Goal: Information Seeking & Learning: Learn about a topic

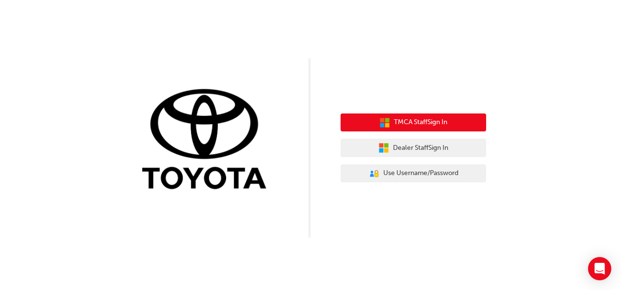
click at [461, 117] on button "TMCA Staff Sign In" at bounding box center [414, 123] width 146 height 18
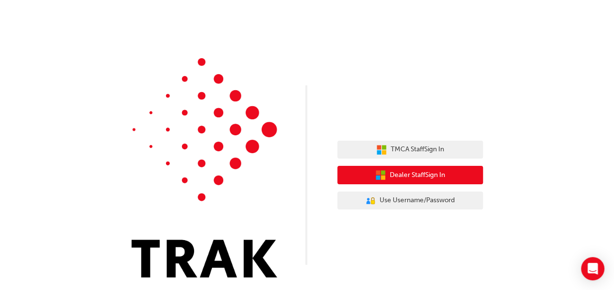
click at [408, 171] on span "Dealer Staff Sign In" at bounding box center [416, 175] width 55 height 11
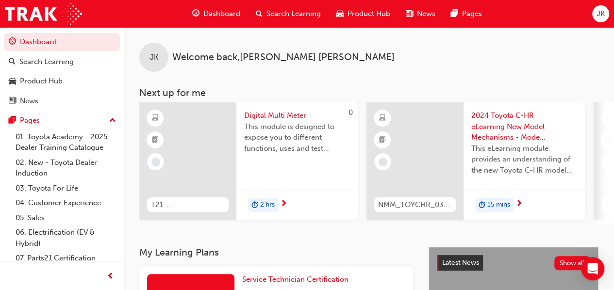
click at [264, 154] on div "This module is designed to expose you to different functions, uses and test pro…" at bounding box center [297, 140] width 106 height 39
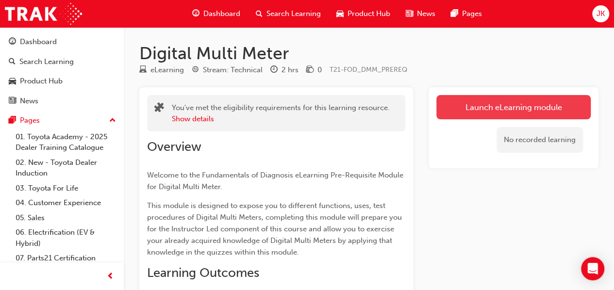
click at [502, 108] on link "Launch eLearning module" at bounding box center [513, 107] width 154 height 24
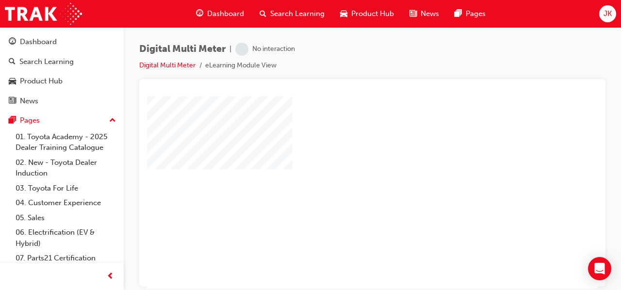
click at [344, 164] on div "play" at bounding box center [344, 164] width 0 height 0
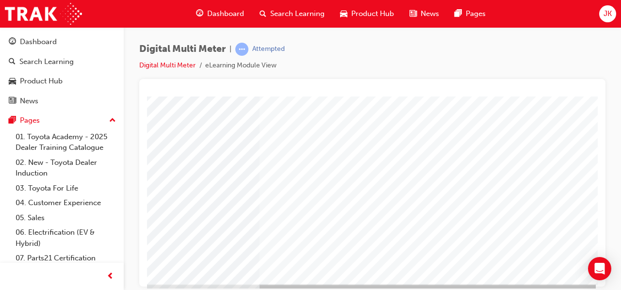
scroll to position [162, 216]
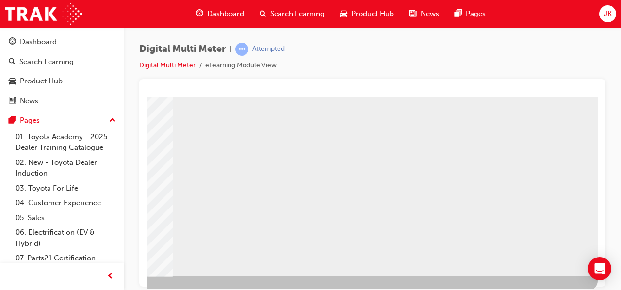
scroll to position [179, 216]
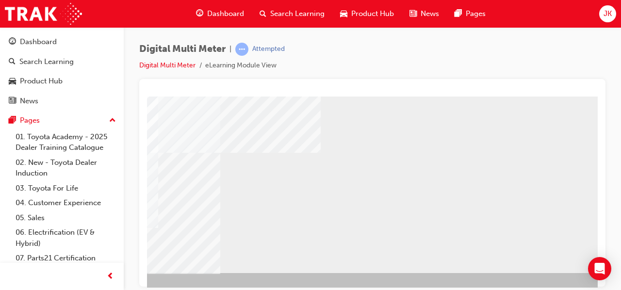
scroll to position [173, 162]
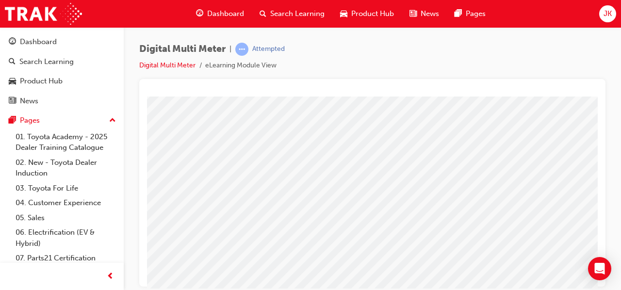
scroll to position [119, 22]
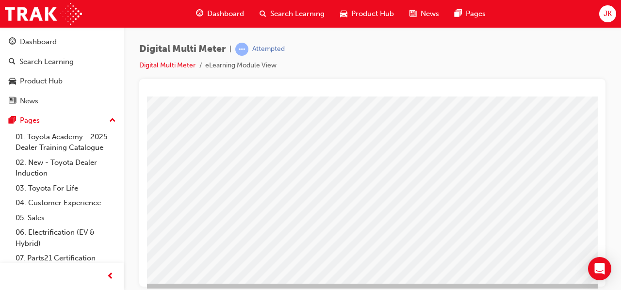
scroll to position [163, 216]
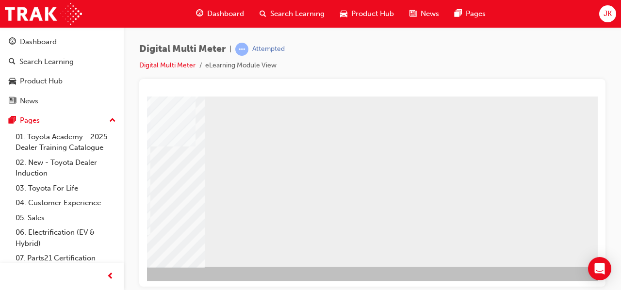
scroll to position [179, 178]
click at [31, 284] on div "NEXT Trigger this button to go to the next slide" at bounding box center [-1, 292] width 61 height 17
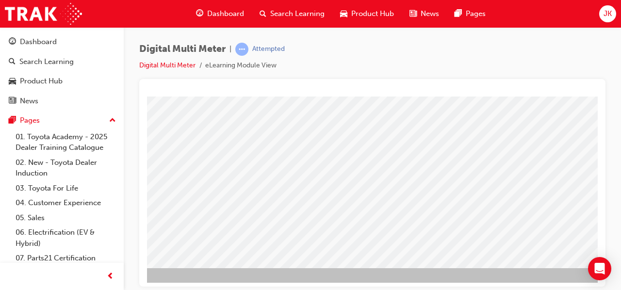
scroll to position [178, 175]
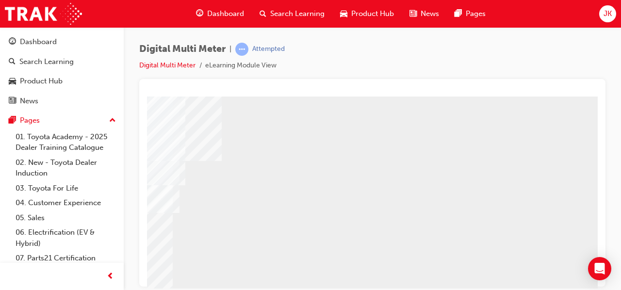
scroll to position [145, 216]
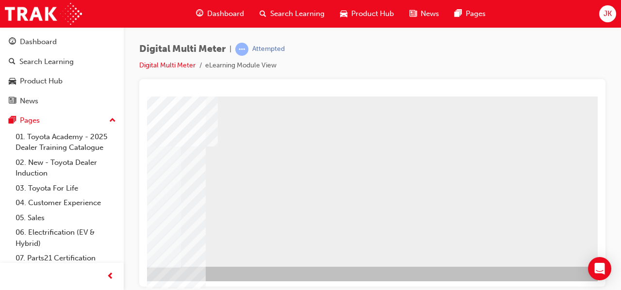
scroll to position [179, 216]
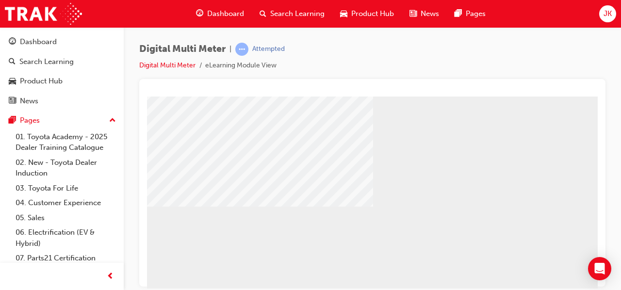
scroll to position [122, 145]
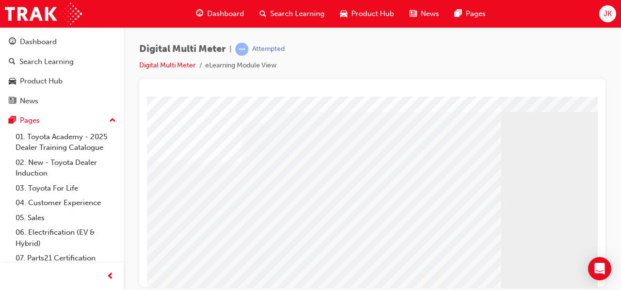
scroll to position [47, 9]
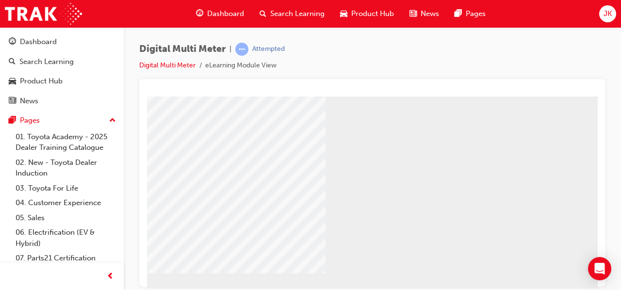
scroll to position [73, 193]
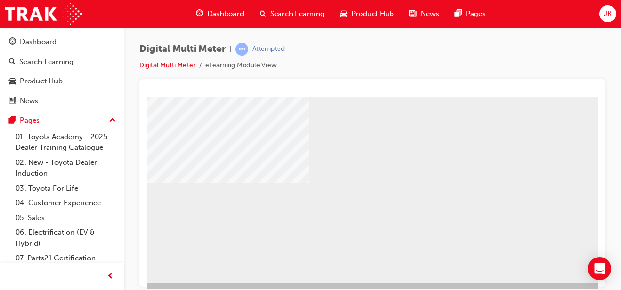
scroll to position [179, 212]
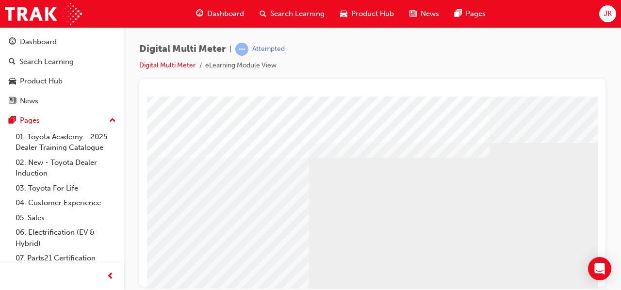
scroll to position [179, 216]
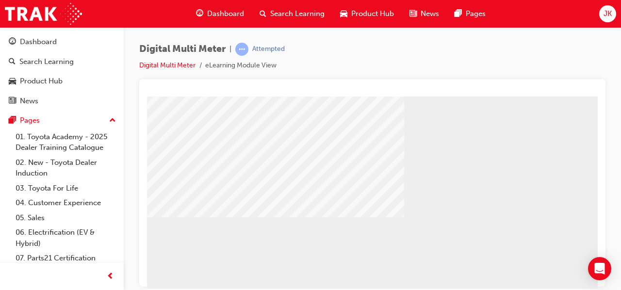
scroll to position [109, 97]
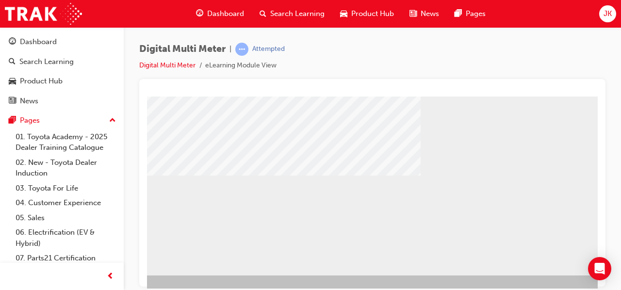
scroll to position [171, 97]
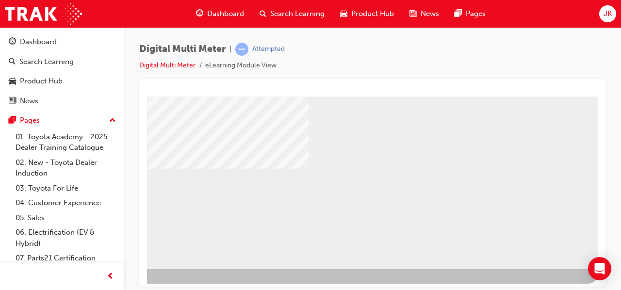
scroll to position [178, 216]
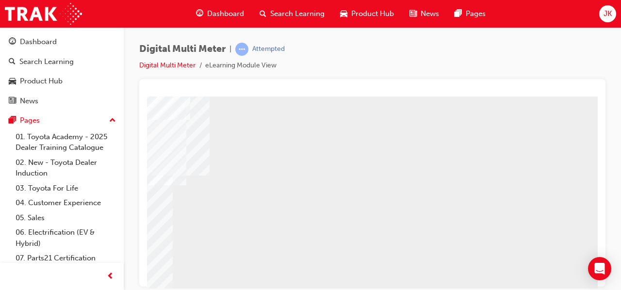
scroll to position [150, 216]
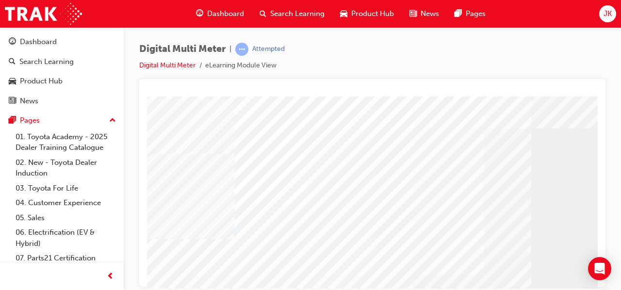
scroll to position [16, 6]
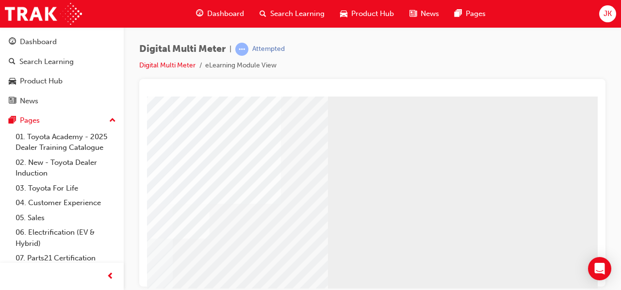
scroll to position [179, 216]
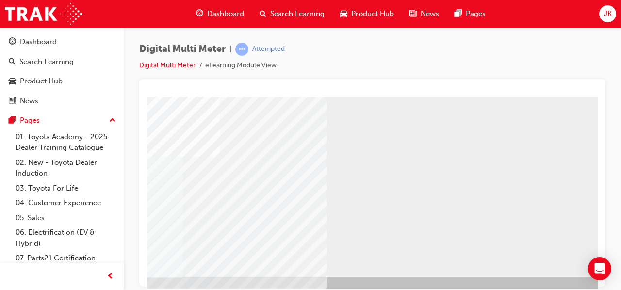
scroll to position [179, 199]
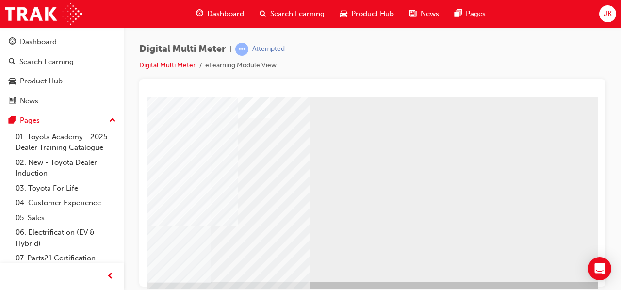
scroll to position [163, 216]
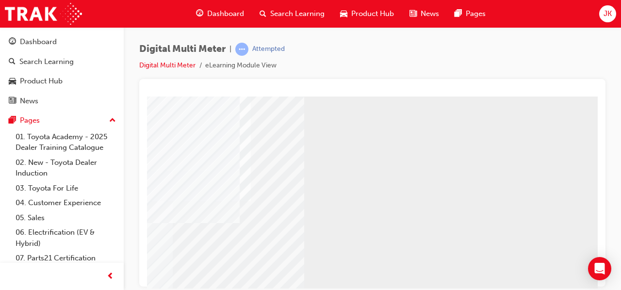
scroll to position [171, 216]
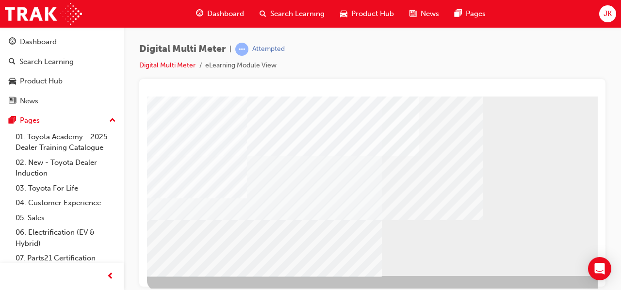
scroll to position [179, 0]
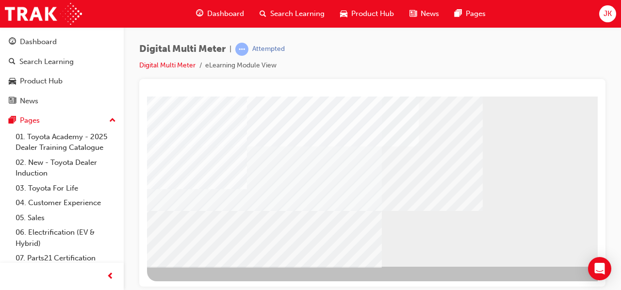
click at [208, 266] on div "BACK Trigger this button to go to the previous slide" at bounding box center [177, 274] width 61 height 17
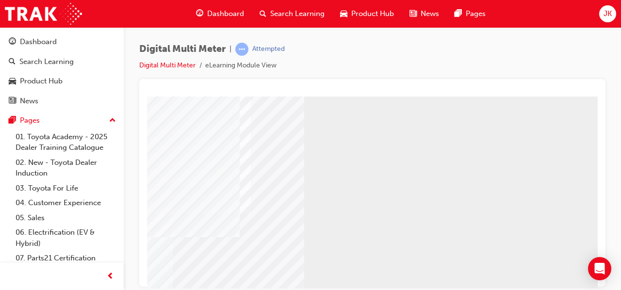
scroll to position [179, 216]
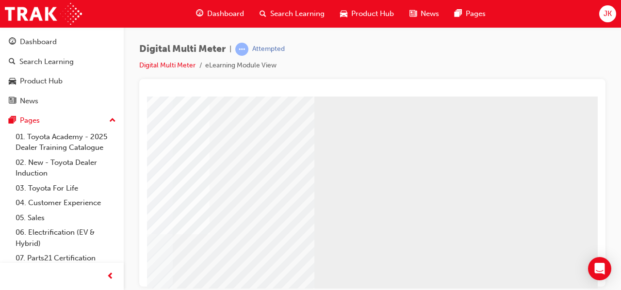
scroll to position [157, 216]
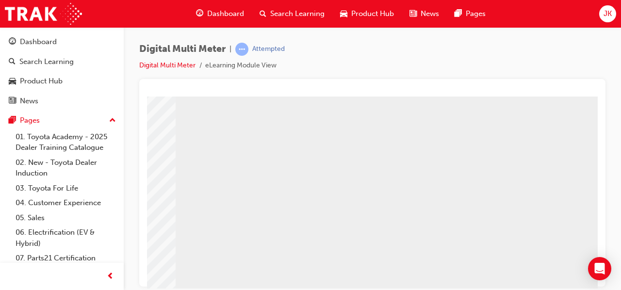
scroll to position [0, 216]
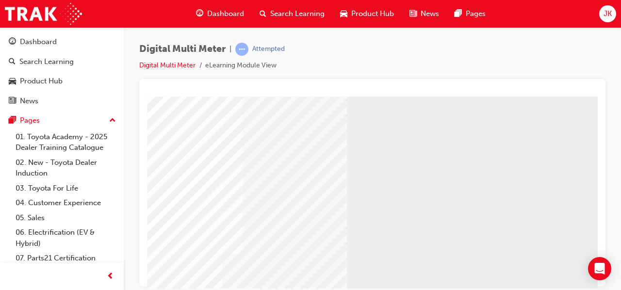
scroll to position [179, 216]
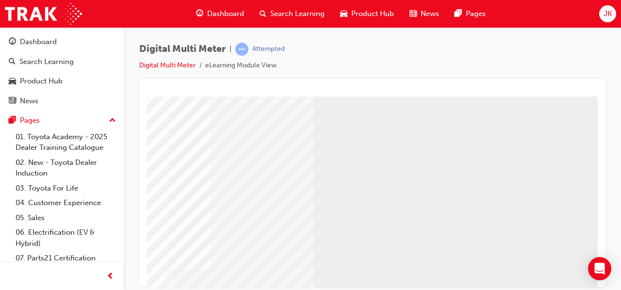
scroll to position [66, 216]
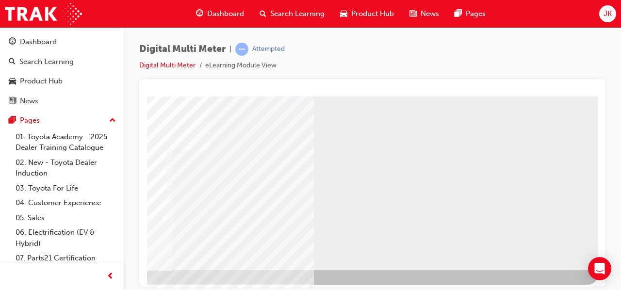
scroll to position [179, 216]
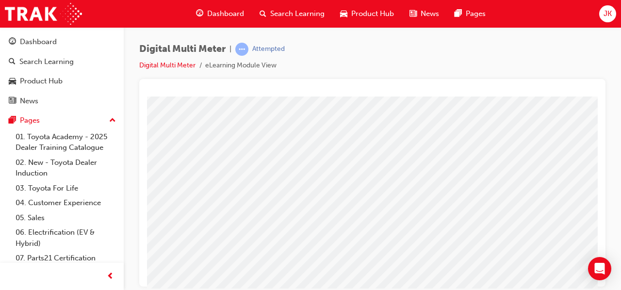
scroll to position [121, 11]
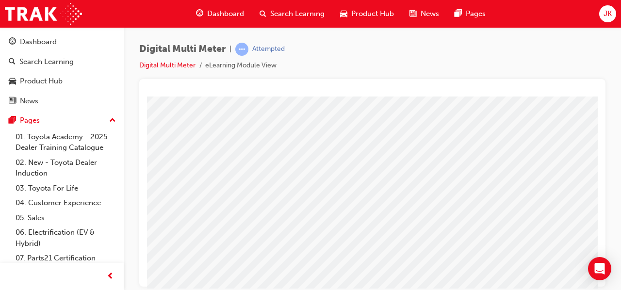
scroll to position [179, 216]
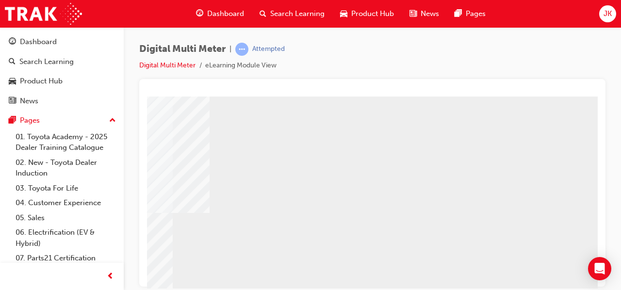
scroll to position [178, 216]
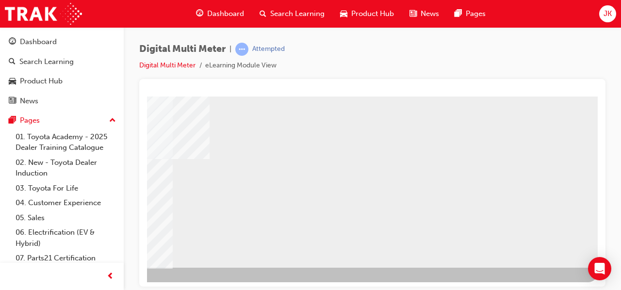
select select
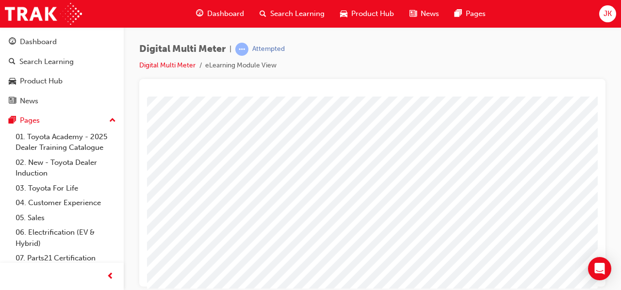
scroll to position [49, 151]
click at [349, 152] on span at bounding box center [345, 155] width 6 height 8
click at [370, 216] on img at bounding box center [377, 217] width 31 height 13
select select "3.233"
click at [325, 175] on span at bounding box center [325, 179] width 0 height 8
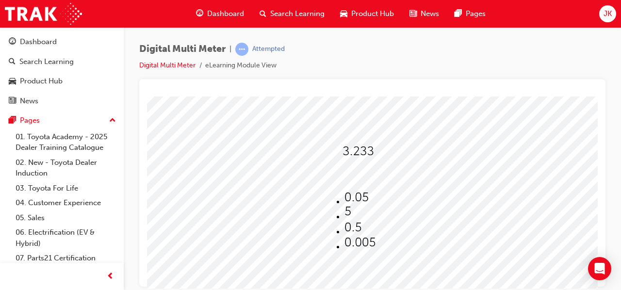
click at [352, 191] on img at bounding box center [356, 197] width 24 height 13
select select "0.05"
click at [354, 199] on span at bounding box center [351, 203] width 6 height 8
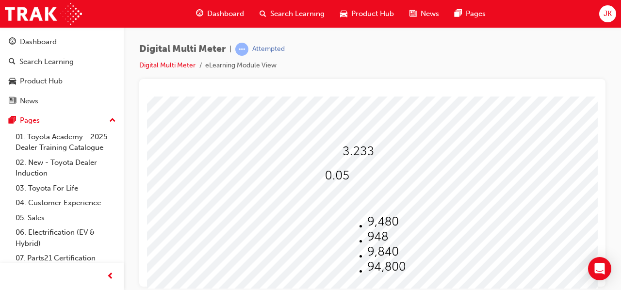
click at [370, 222] on img at bounding box center [382, 221] width 31 height 13
select select "9,480"
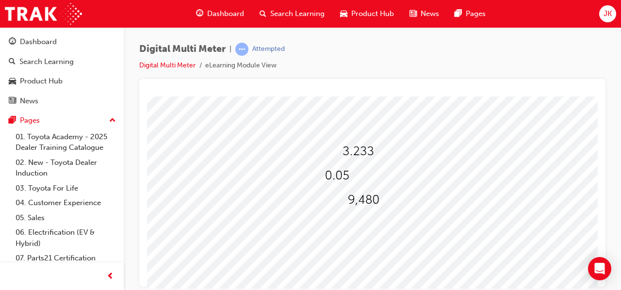
click at [353, 218] on img at bounding box center [351, 223] width 6 height 13
click at [368, 260] on img at bounding box center [377, 260] width 21 height 13
select select "270"
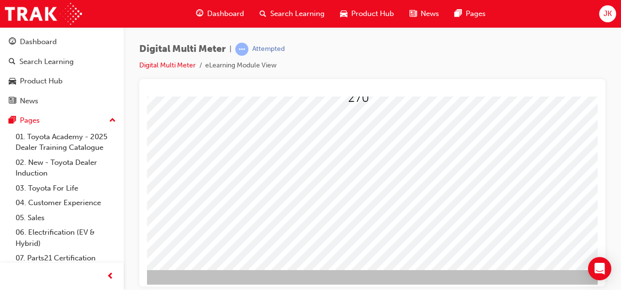
scroll to position [178, 151]
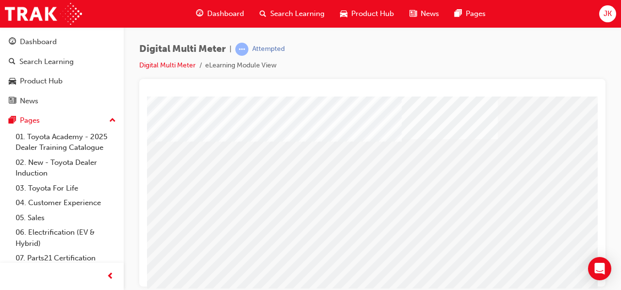
scroll to position [179, 195]
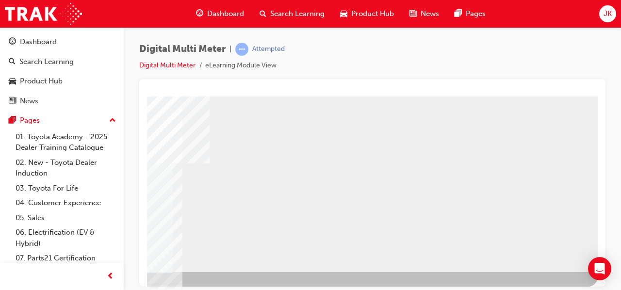
scroll to position [179, 216]
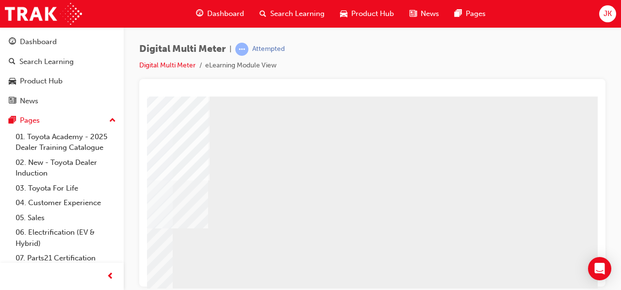
scroll to position [179, 210]
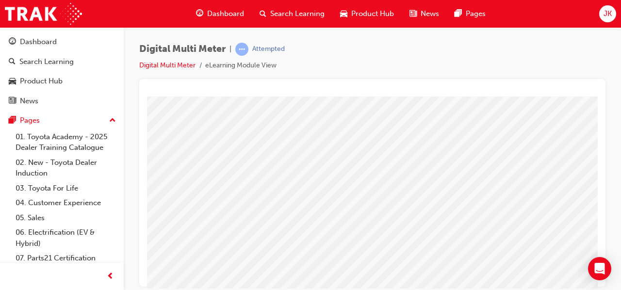
scroll to position [89, 0]
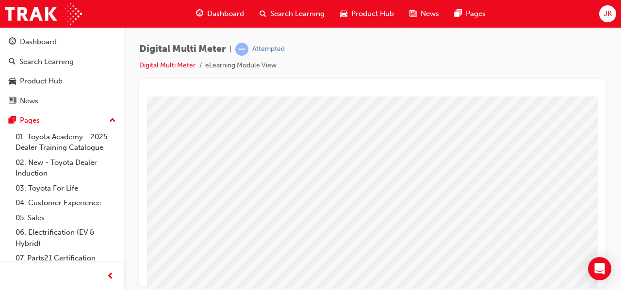
scroll to position [136, 216]
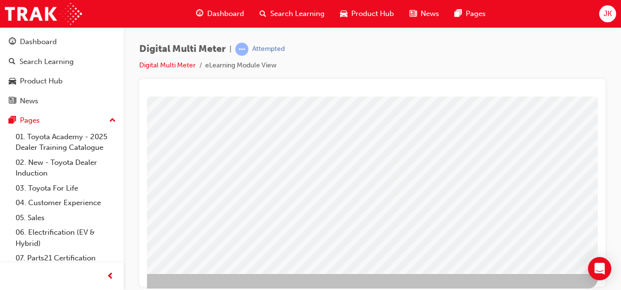
scroll to position [175, 216]
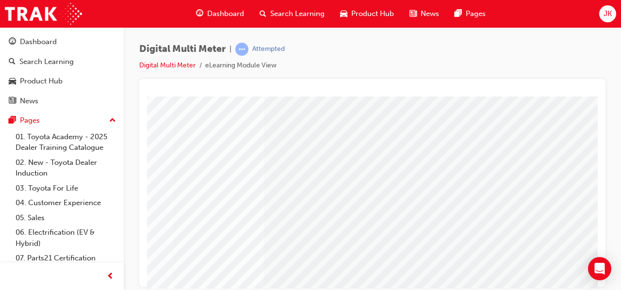
scroll to position [179, 216]
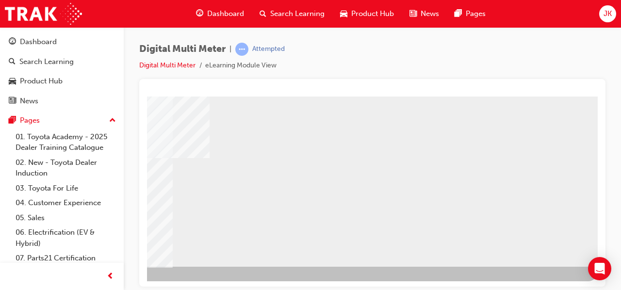
select select
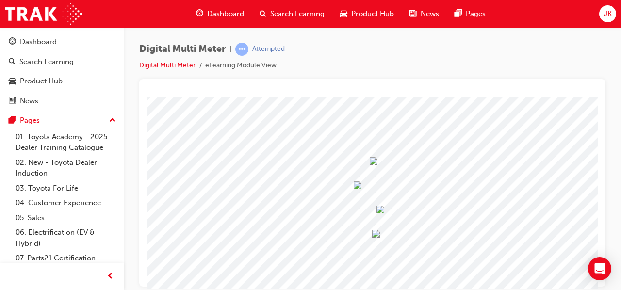
scroll to position [38, 127]
click at [378, 165] on span at bounding box center [374, 161] width 8 height 8
click at [380, 170] on div at bounding box center [386, 163] width 32 height 14
click at [389, 197] on img at bounding box center [404, 199] width 30 height 13
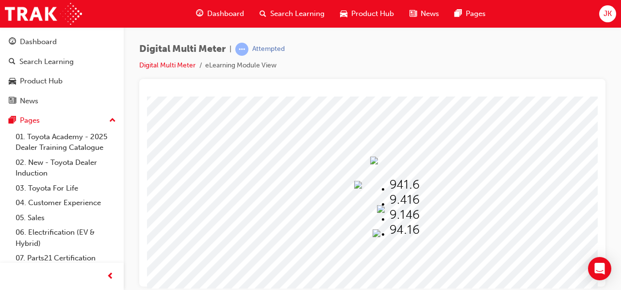
select select "9.416"
click at [370, 193] on div at bounding box center [367, 187] width 27 height 14
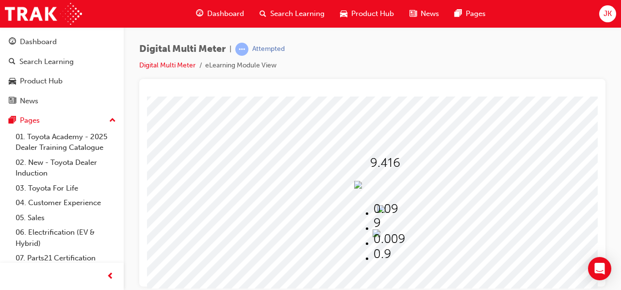
click at [373, 202] on img at bounding box center [385, 208] width 24 height 13
select select "0.09"
click at [404, 214] on div at bounding box center [394, 212] width 34 height 14
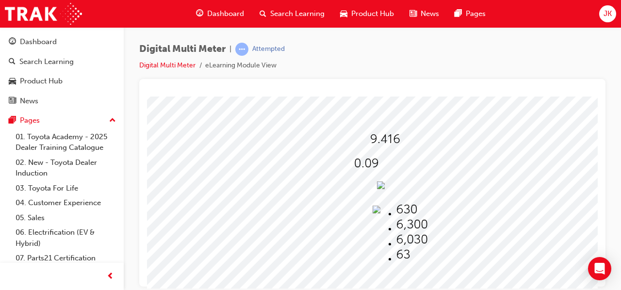
scroll to position [62, 127]
click at [399, 225] on img at bounding box center [411, 223] width 31 height 13
select select "6,300"
click at [380, 211] on img at bounding box center [377, 209] width 8 height 8
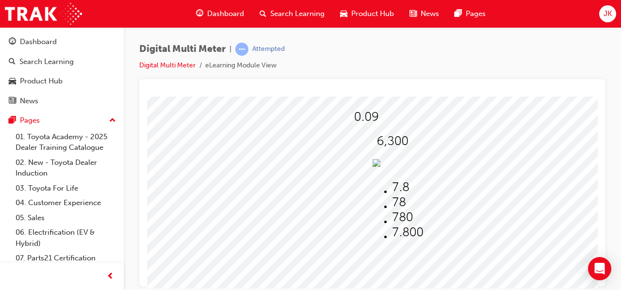
scroll to position [111, 127]
click at [394, 212] on img at bounding box center [402, 214] width 21 height 13
select select "780"
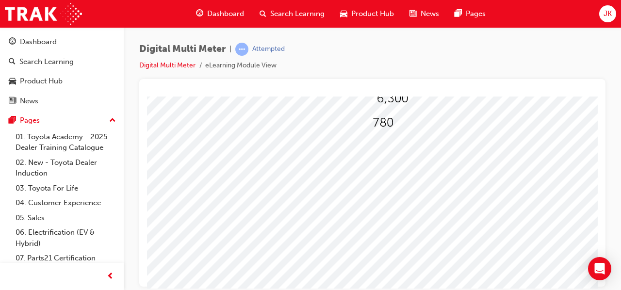
scroll to position [151, 127]
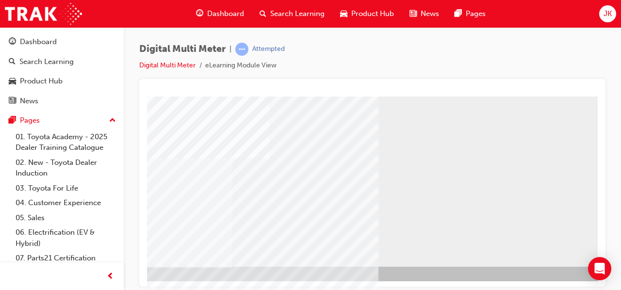
scroll to position [179, 150]
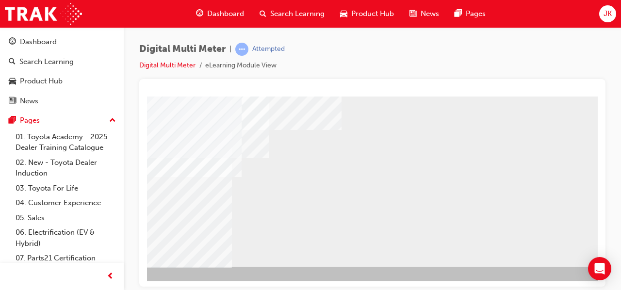
click at [58, 284] on div "NEXT Trigger this button to go to the next slide" at bounding box center [27, 292] width 61 height 17
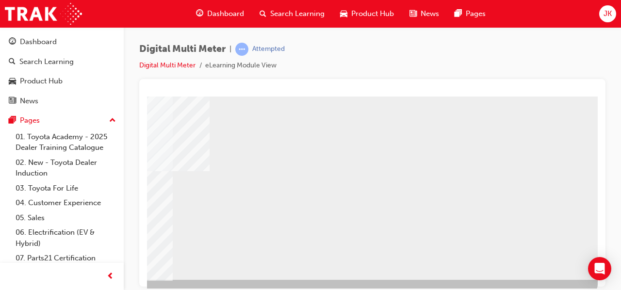
scroll to position [166, 216]
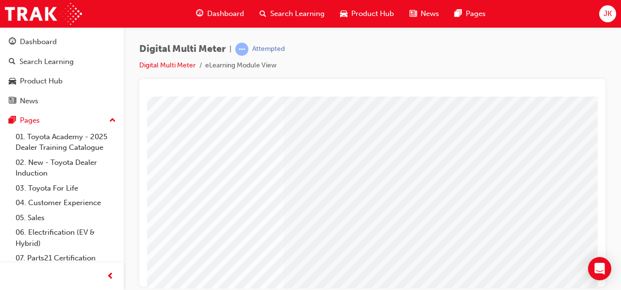
scroll to position [154, 216]
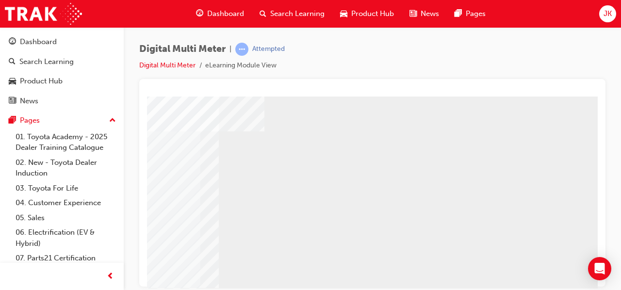
scroll to position [179, 181]
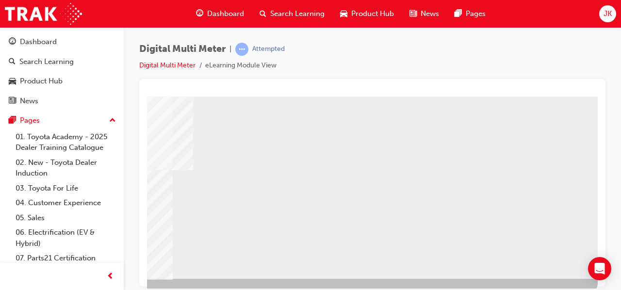
scroll to position [168, 216]
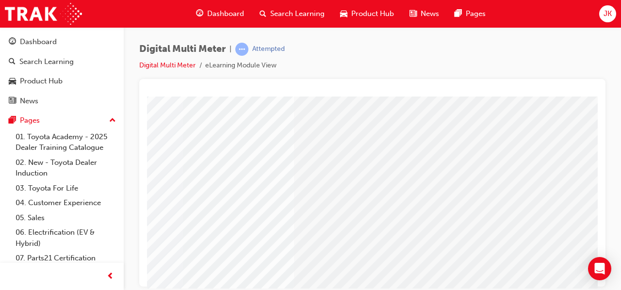
scroll to position [111, 198]
drag, startPoint x: 450, startPoint y: 192, endPoint x: 347, endPoint y: 154, distance: 109.7
click at [347, 154] on div at bounding box center [279, 159] width 660 height 349
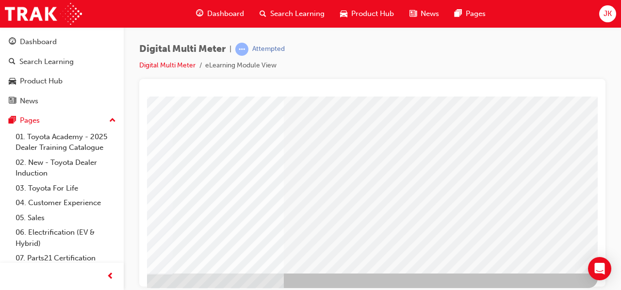
scroll to position [177, 216]
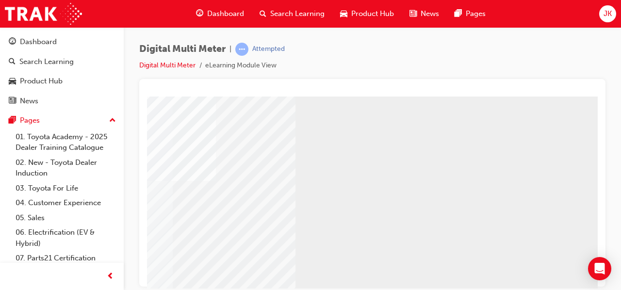
scroll to position [179, 215]
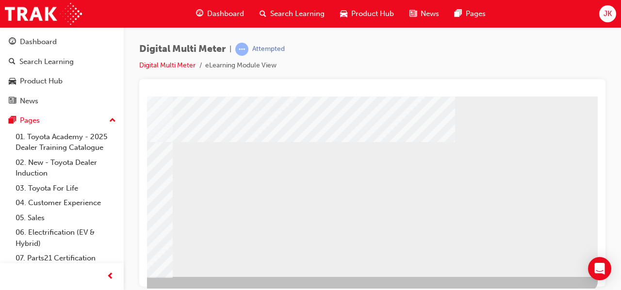
scroll to position [179, 216]
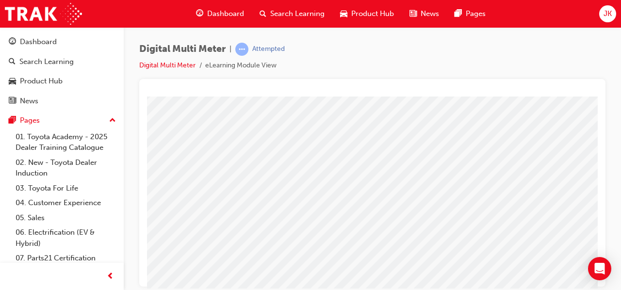
scroll to position [120, 0]
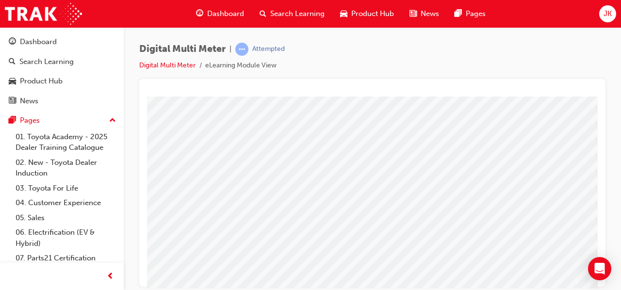
scroll to position [120, 88]
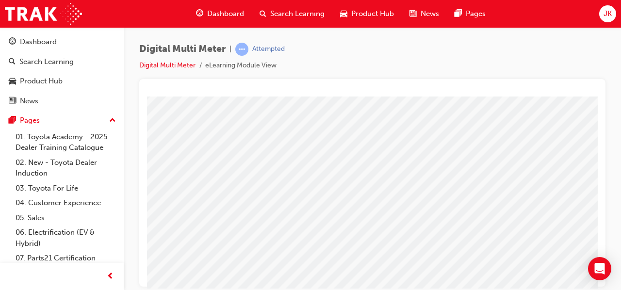
scroll to position [149, 216]
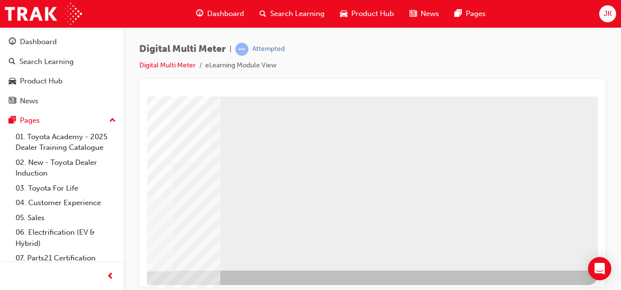
scroll to position [179, 216]
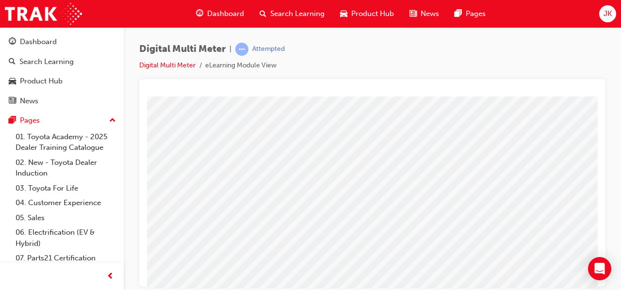
scroll to position [151, 19]
drag, startPoint x: 358, startPoint y: 133, endPoint x: 343, endPoint y: 107, distance: 30.2
click at [343, 107] on div "multistate" at bounding box center [458, 119] width 660 height 349
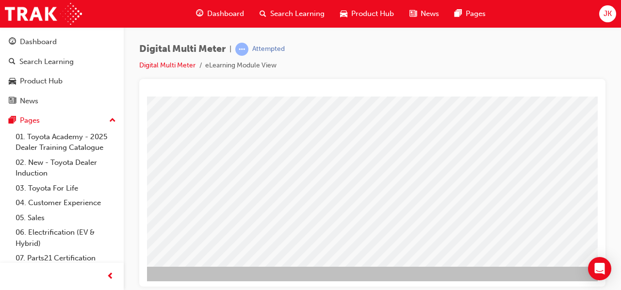
scroll to position [179, 190]
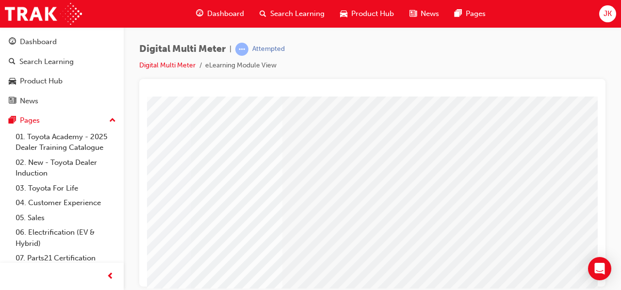
scroll to position [179, 216]
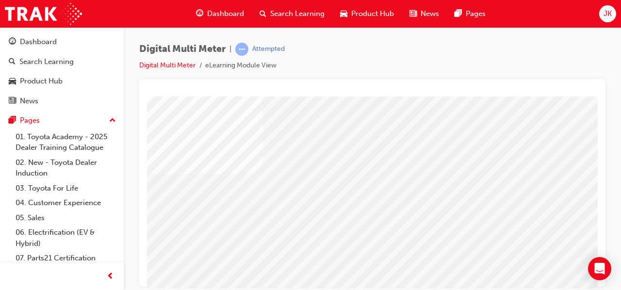
scroll to position [152, 216]
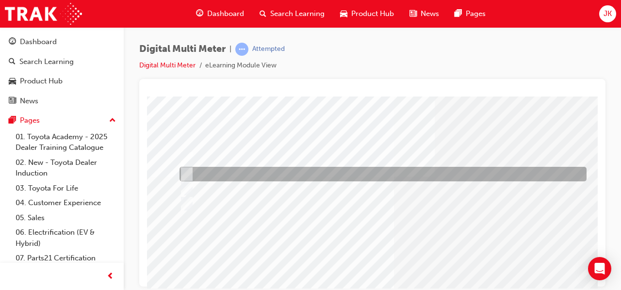
scroll to position [52, 2]
click at [225, 172] on div at bounding box center [380, 173] width 407 height 15
radio input "true"
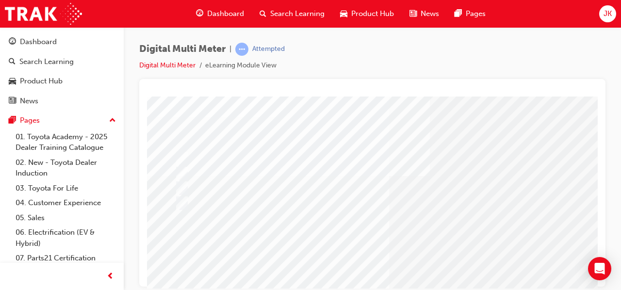
scroll to position [52, 6]
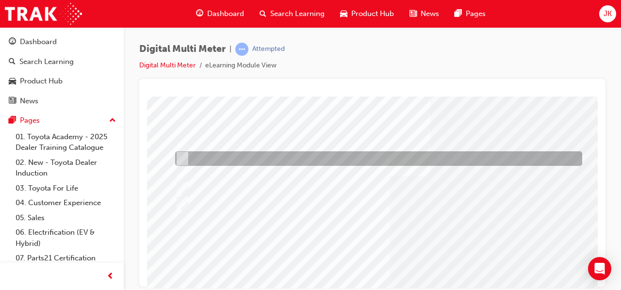
click at [281, 157] on div at bounding box center [376, 158] width 407 height 15
radio input "true"
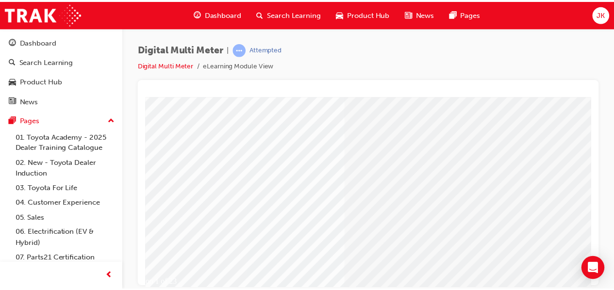
scroll to position [140, 48]
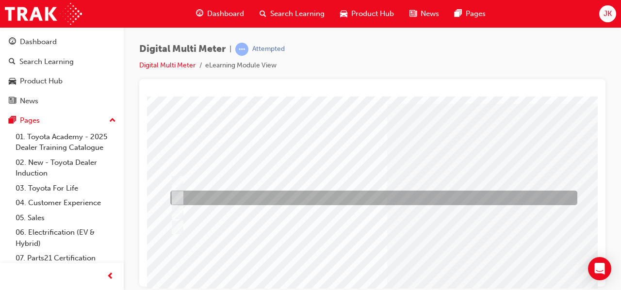
click at [288, 195] on div at bounding box center [371, 198] width 407 height 15
radio input "true"
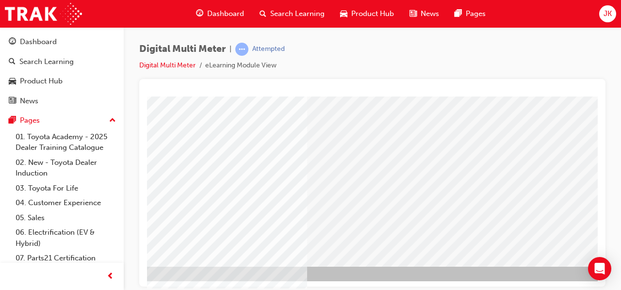
scroll to position [179, 87]
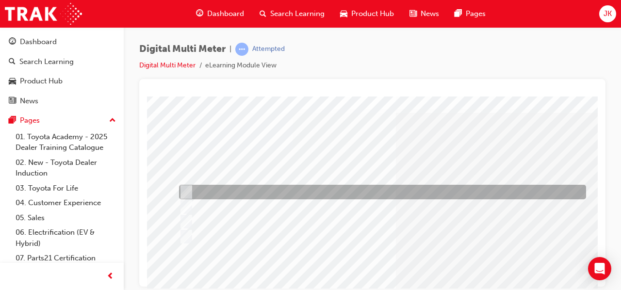
scroll to position [20, 0]
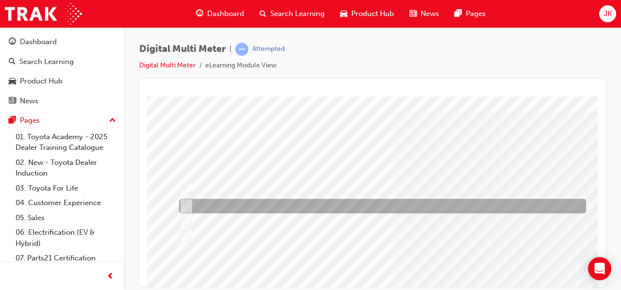
click at [362, 207] on div at bounding box center [380, 206] width 407 height 15
radio input "true"
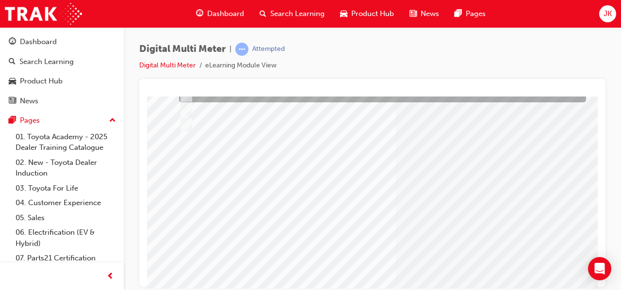
scroll to position [131, 0]
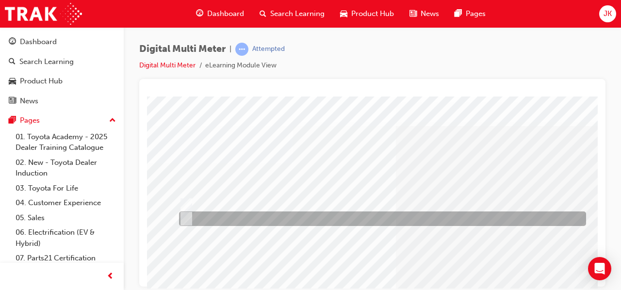
click at [202, 221] on div at bounding box center [380, 218] width 407 height 15
radio input "true"
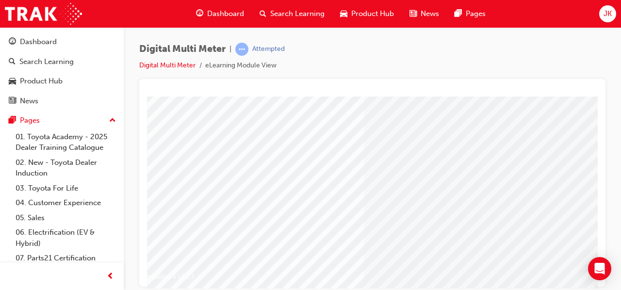
scroll to position [146, 32]
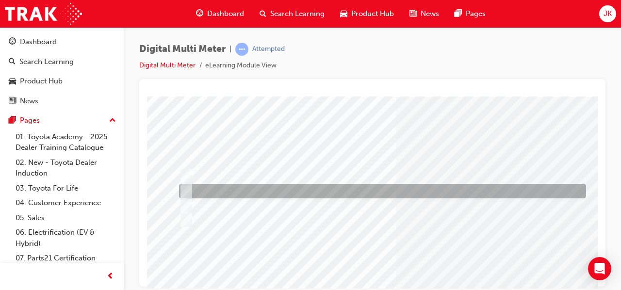
click at [252, 191] on div at bounding box center [380, 191] width 407 height 15
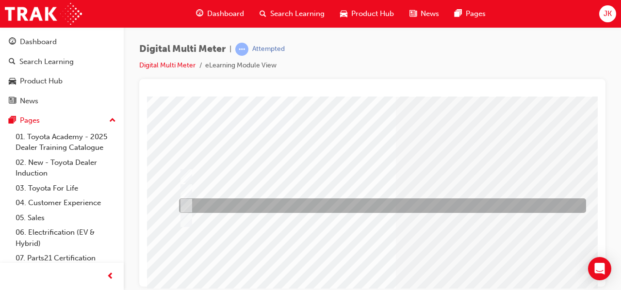
click at [253, 206] on div at bounding box center [380, 205] width 407 height 15
radio input "false"
radio input "true"
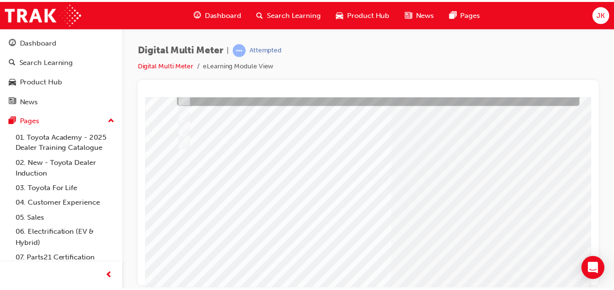
scroll to position [114, 0]
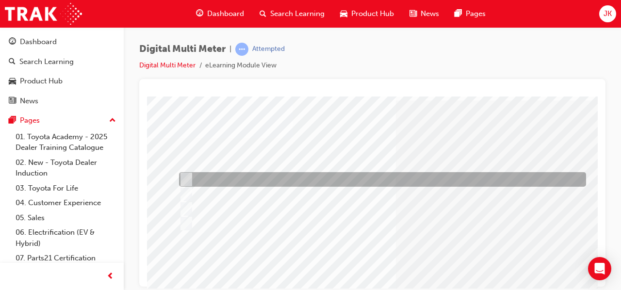
click at [274, 176] on div at bounding box center [380, 179] width 407 height 15
radio input "true"
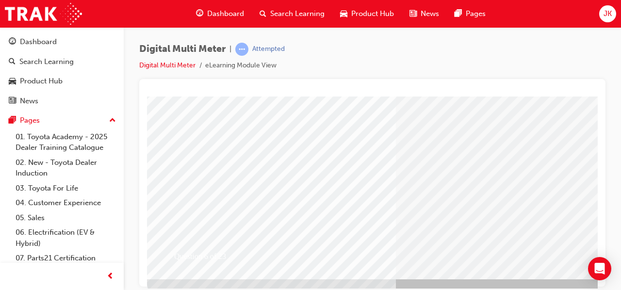
scroll to position [179, 0]
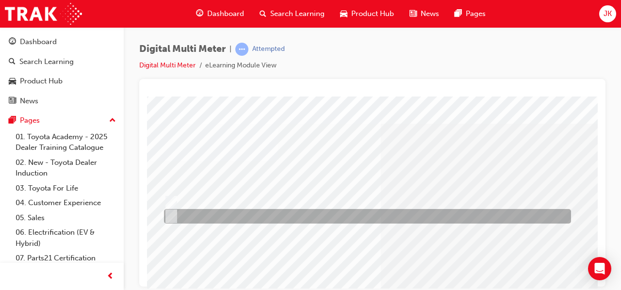
scroll to position [8, 0]
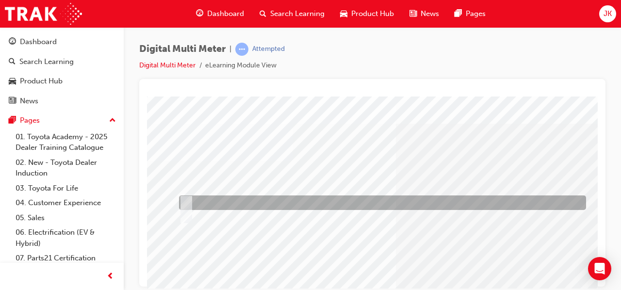
click at [286, 196] on div at bounding box center [380, 202] width 407 height 15
radio input "true"
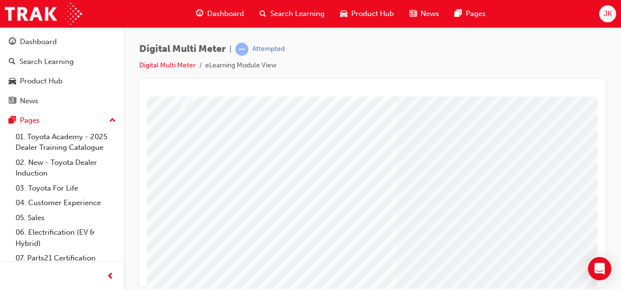
scroll to position [127, 0]
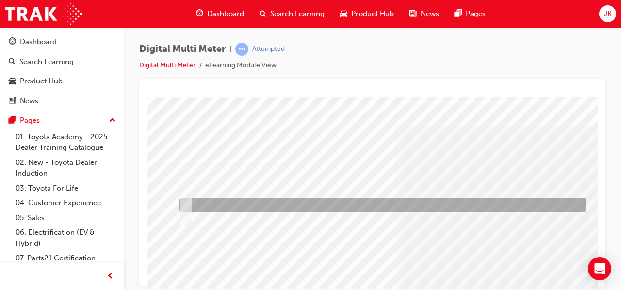
click at [248, 204] on div at bounding box center [380, 205] width 407 height 15
radio input "true"
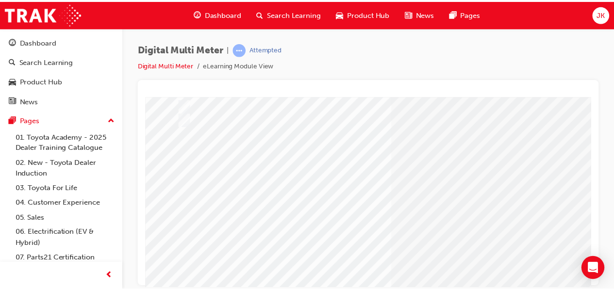
scroll to position [144, 0]
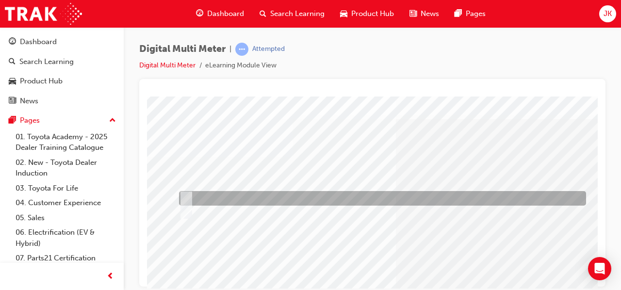
click at [359, 198] on div at bounding box center [380, 198] width 407 height 15
radio input "true"
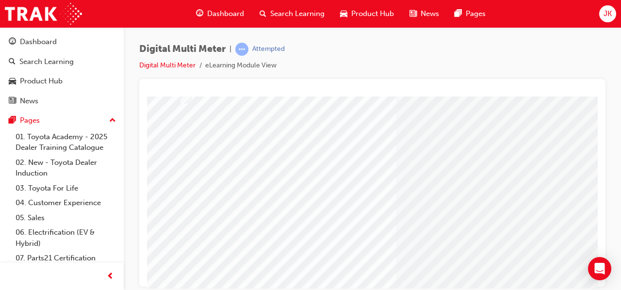
scroll to position [129, 0]
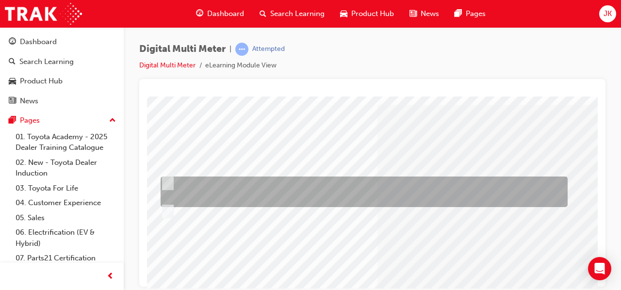
click at [387, 187] on div at bounding box center [361, 192] width 407 height 31
radio input "true"
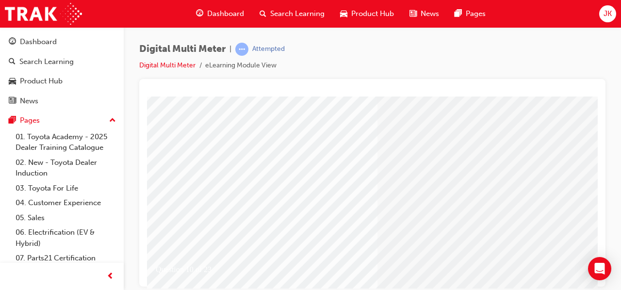
scroll to position [159, 18]
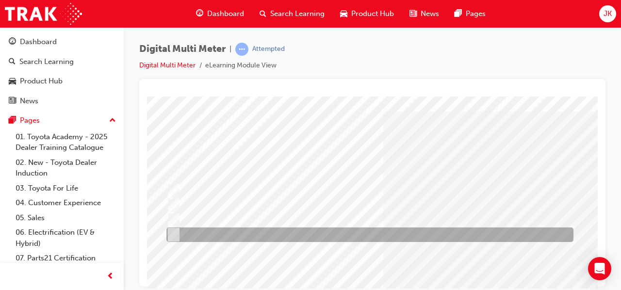
scroll to position [22, 15]
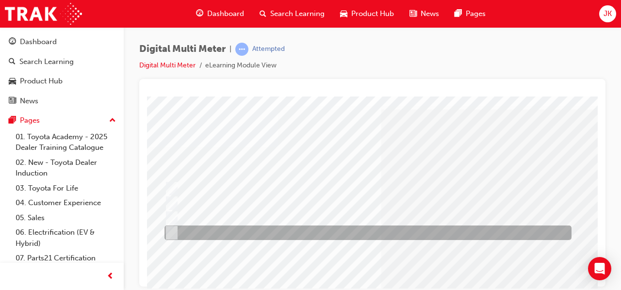
click at [406, 232] on div at bounding box center [365, 233] width 407 height 15
radio input "true"
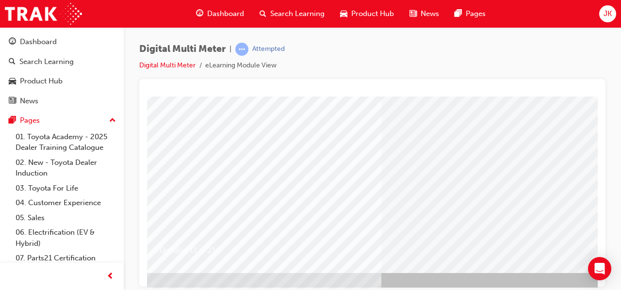
scroll to position [173, 15]
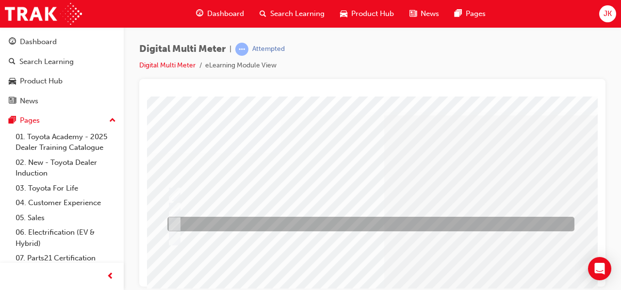
scroll to position [16, 0]
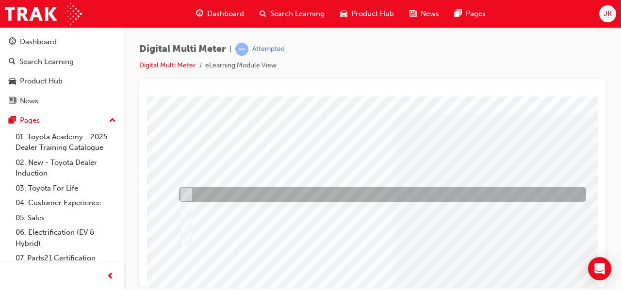
click at [427, 194] on div at bounding box center [380, 194] width 407 height 15
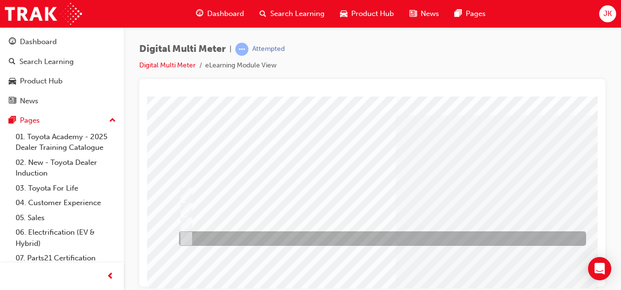
click at [420, 237] on div at bounding box center [380, 238] width 407 height 15
radio input "false"
radio input "true"
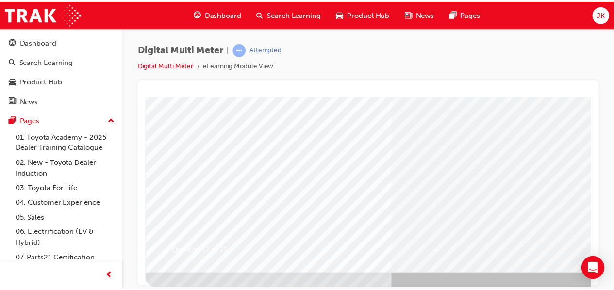
scroll to position [173, 0]
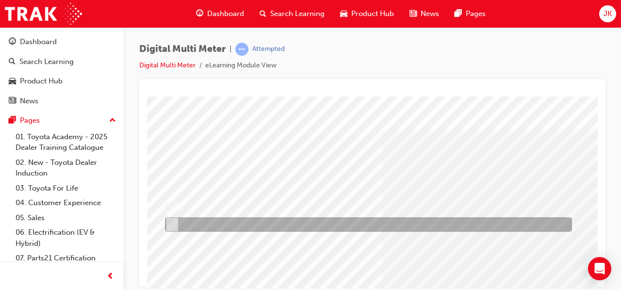
scroll to position [0, 18]
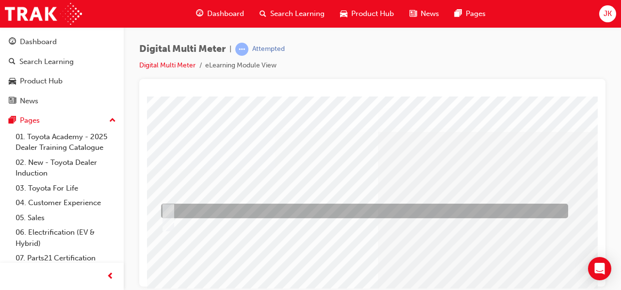
click at [464, 208] on div at bounding box center [362, 211] width 407 height 15
radio input "true"
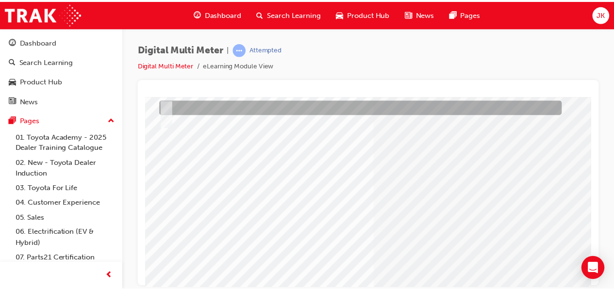
scroll to position [108, 18]
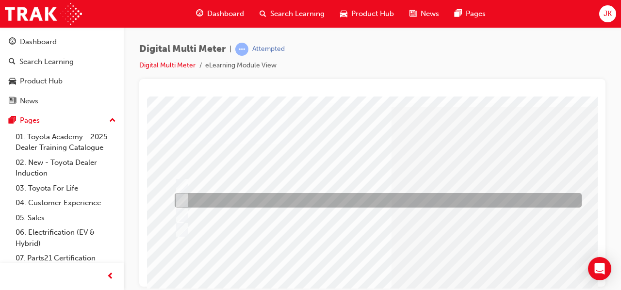
click at [260, 197] on div at bounding box center [375, 200] width 407 height 15
radio input "true"
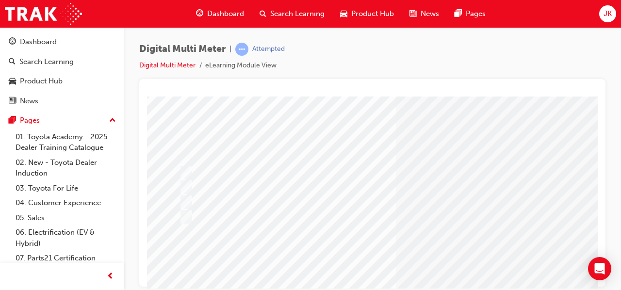
scroll to position [41, 0]
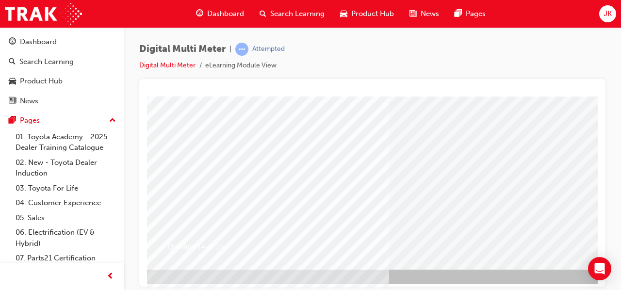
scroll to position [177, 7]
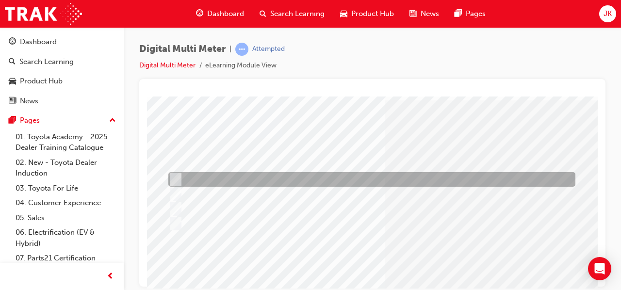
scroll to position [32, 11]
click at [466, 180] on div at bounding box center [369, 179] width 407 height 15
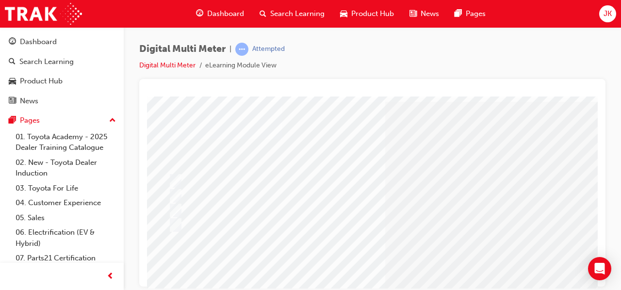
scroll to position [31, 11]
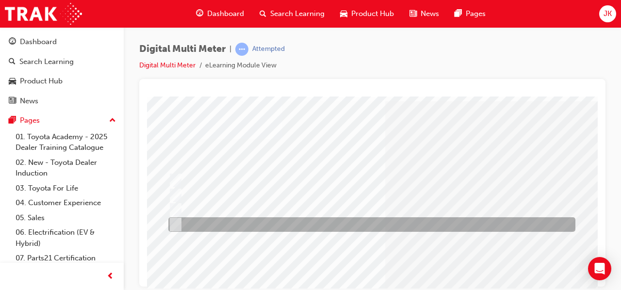
click at [479, 227] on div at bounding box center [369, 224] width 407 height 15
radio input "false"
radio input "true"
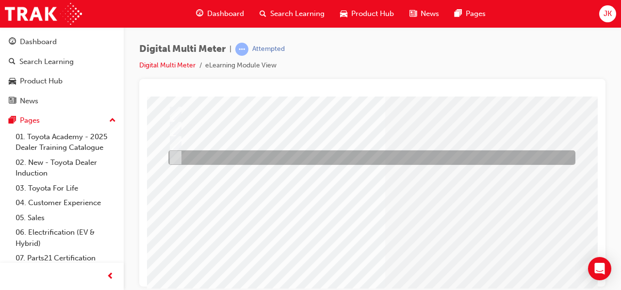
scroll to position [179, 11]
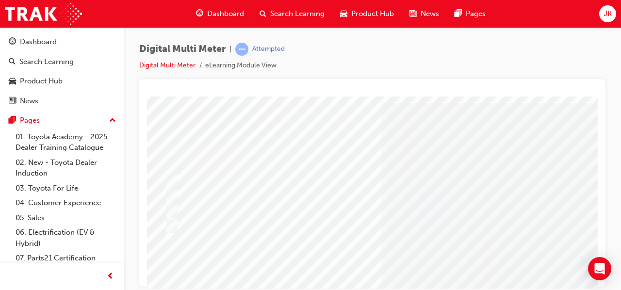
scroll to position [29, 14]
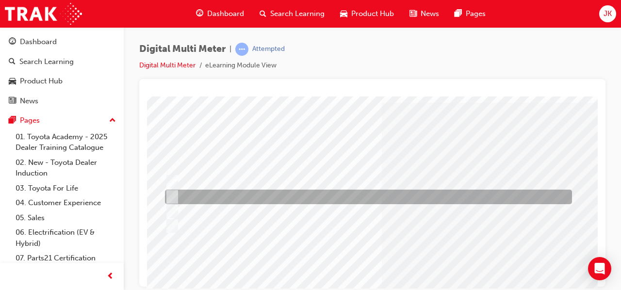
click at [373, 199] on div at bounding box center [365, 197] width 407 height 15
radio input "true"
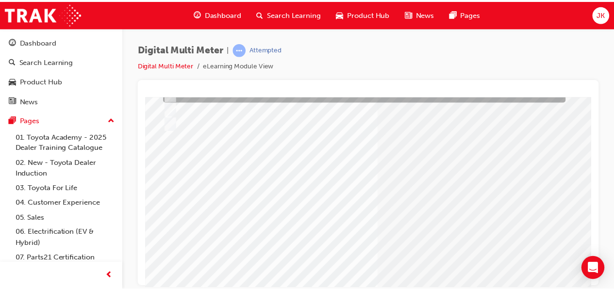
scroll to position [134, 14]
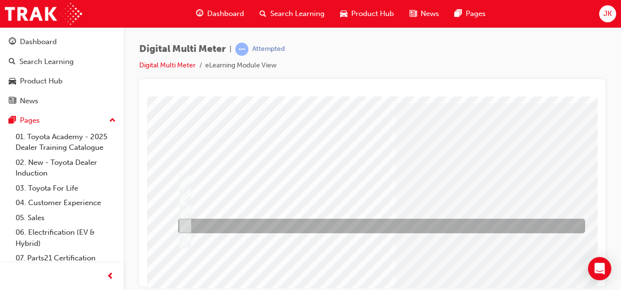
scroll to position [31, 0]
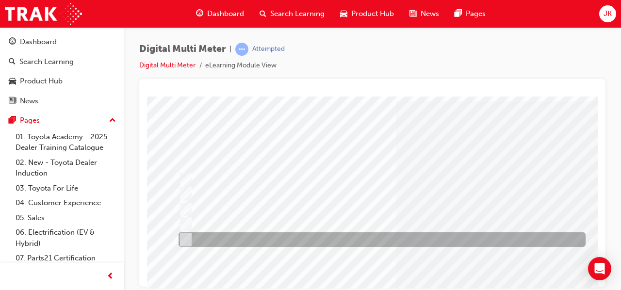
click at [292, 236] on div at bounding box center [379, 239] width 407 height 15
radio input "true"
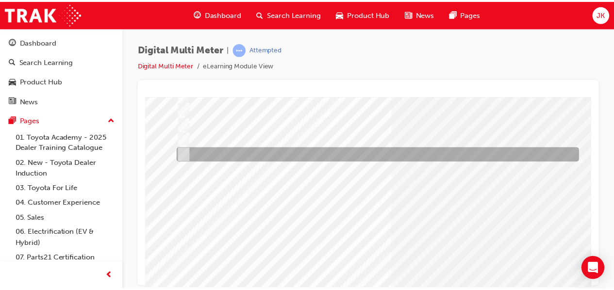
scroll to position [116, 0]
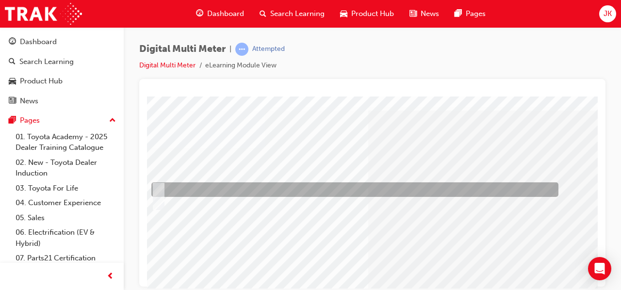
click at [317, 191] on div at bounding box center [352, 189] width 407 height 15
radio input "true"
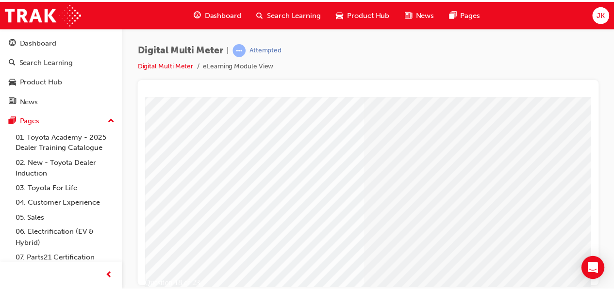
scroll to position [141, 28]
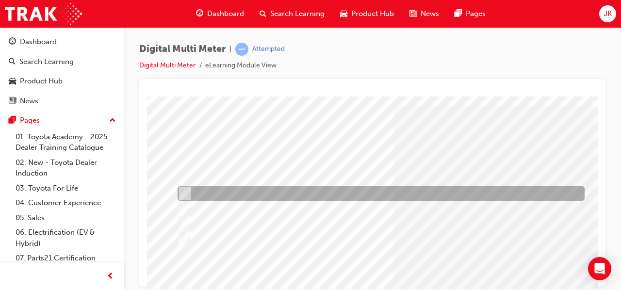
click at [255, 189] on div at bounding box center [378, 193] width 407 height 15
radio input "true"
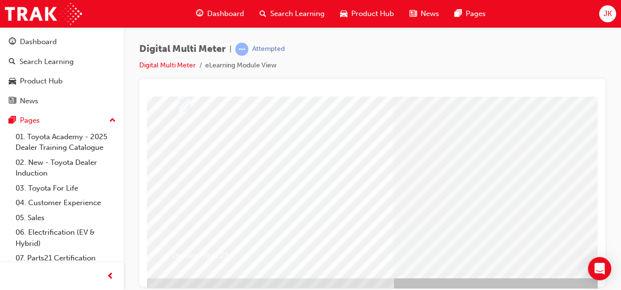
scroll to position [176, 2]
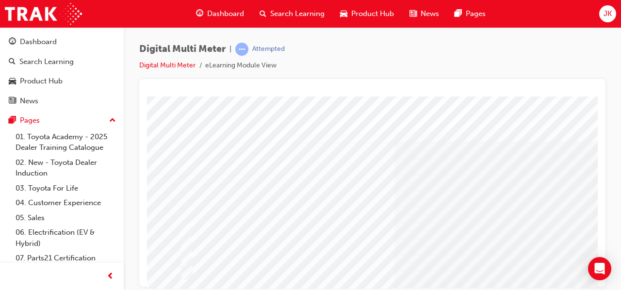
click at [275, 246] on div at bounding box center [380, 243] width 407 height 15
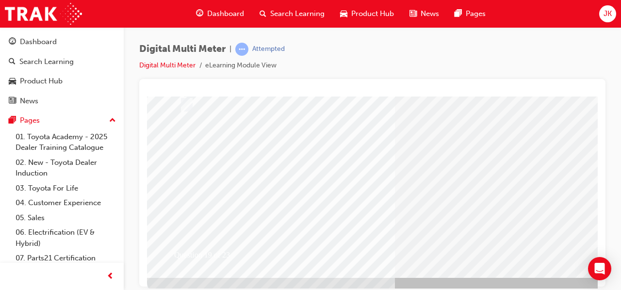
scroll to position [170, 0]
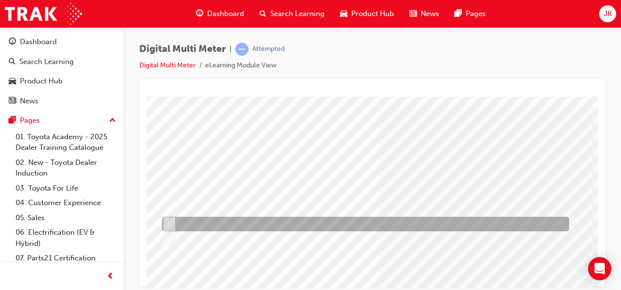
scroll to position [34, 16]
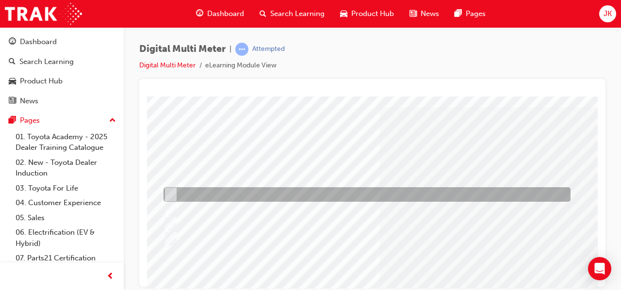
click at [245, 193] on div at bounding box center [364, 194] width 407 height 15
radio input "true"
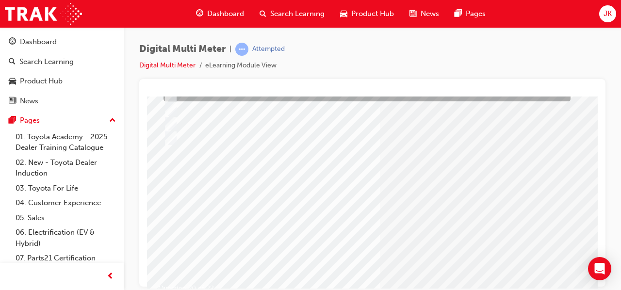
scroll to position [135, 16]
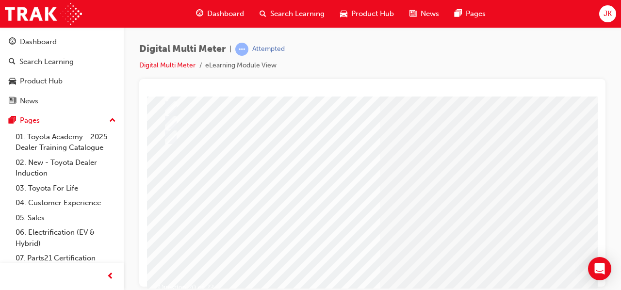
click at [177, 214] on input "radio" at bounding box center [173, 216] width 11 height 11
radio input "true"
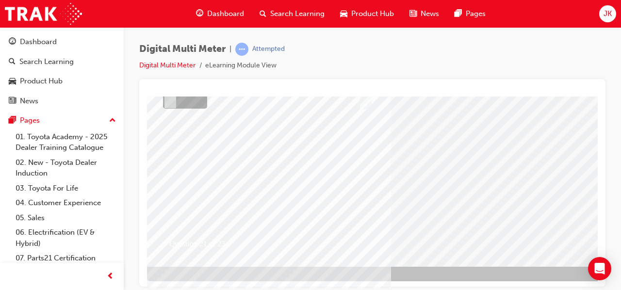
scroll to position [179, 5]
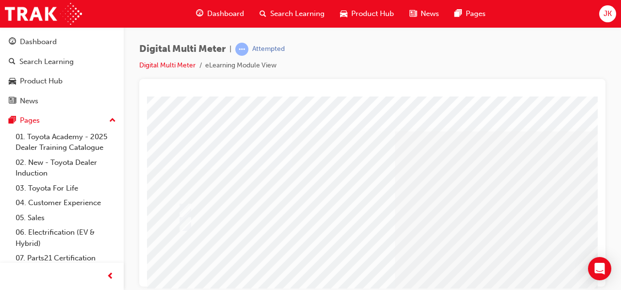
scroll to position [0, 1]
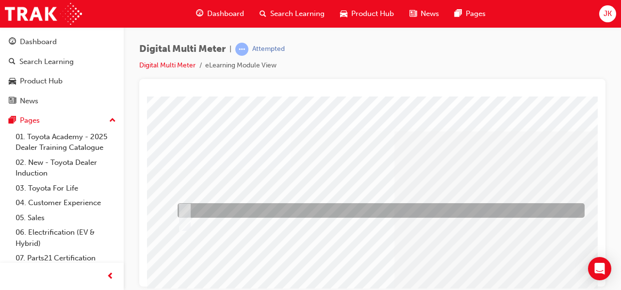
click at [218, 206] on div at bounding box center [378, 210] width 407 height 15
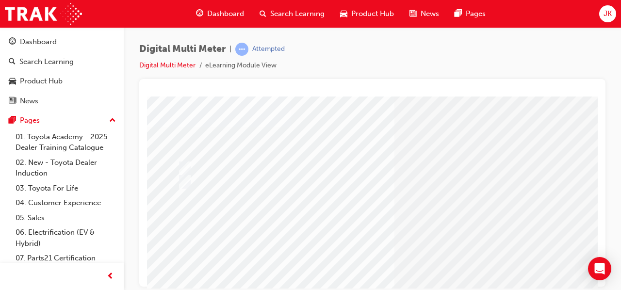
scroll to position [38, 1]
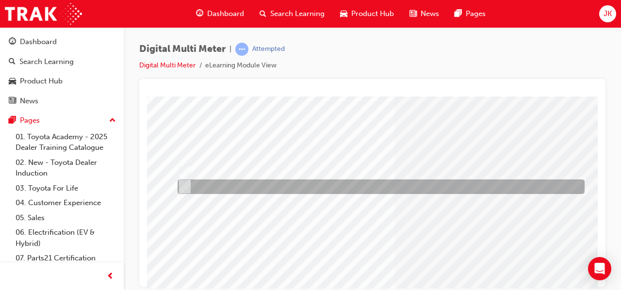
click at [229, 185] on div at bounding box center [378, 186] width 407 height 15
radio input "false"
radio input "true"
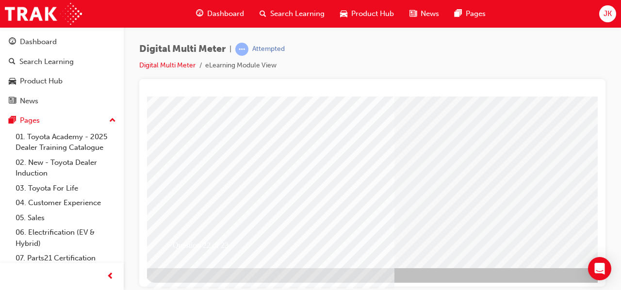
scroll to position [179, 1]
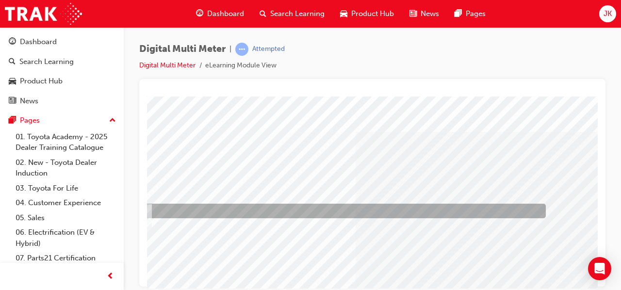
scroll to position [0, 0]
click at [409, 214] on div at bounding box center [380, 211] width 407 height 15
radio input "true"
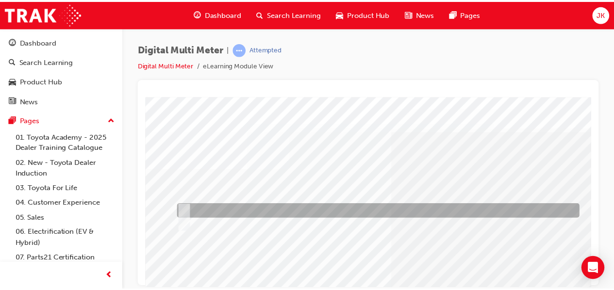
scroll to position [179, 0]
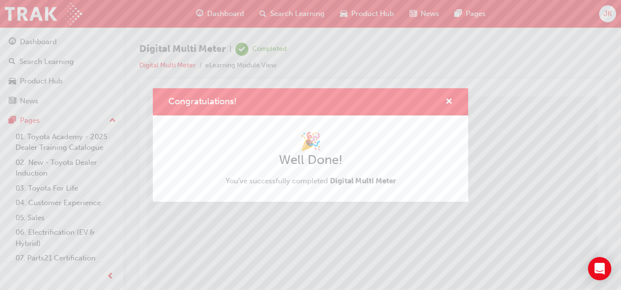
scroll to position [120, 14]
click at [445, 101] on span "cross-icon" at bounding box center [448, 102] width 7 height 9
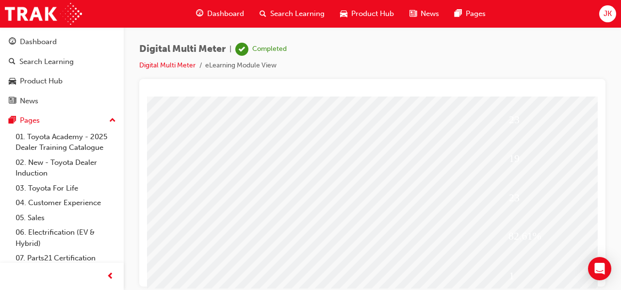
scroll to position [179, 16]
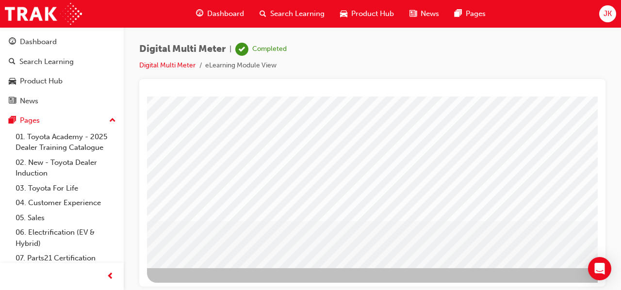
scroll to position [179, 0]
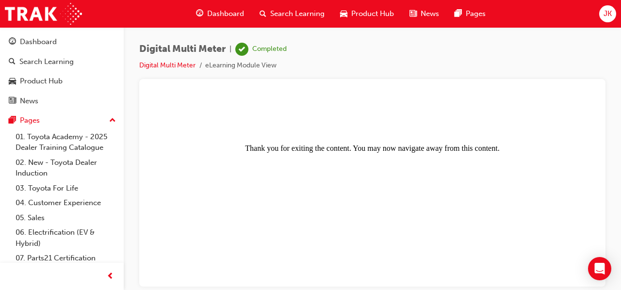
scroll to position [0, 0]
click at [226, 16] on span "Dashboard" at bounding box center [225, 13] width 37 height 11
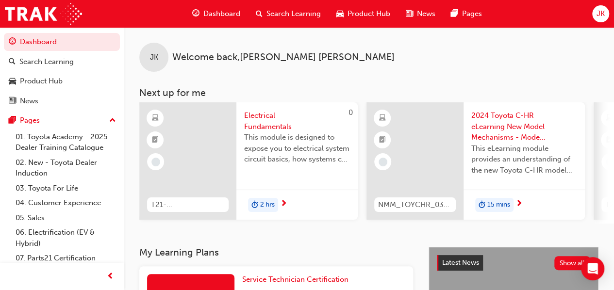
click at [260, 118] on span "Electrical Fundamentals" at bounding box center [297, 121] width 106 height 22
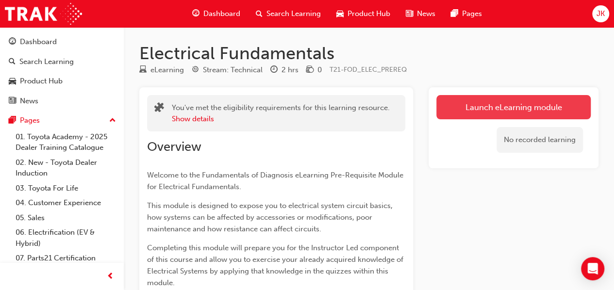
click at [469, 110] on link "Launch eLearning module" at bounding box center [513, 107] width 154 height 24
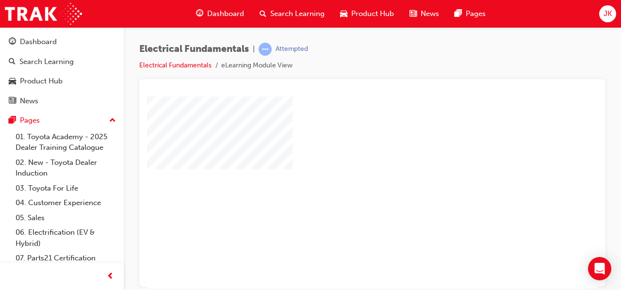
click at [223, 15] on span "Dashboard" at bounding box center [225, 13] width 37 height 11
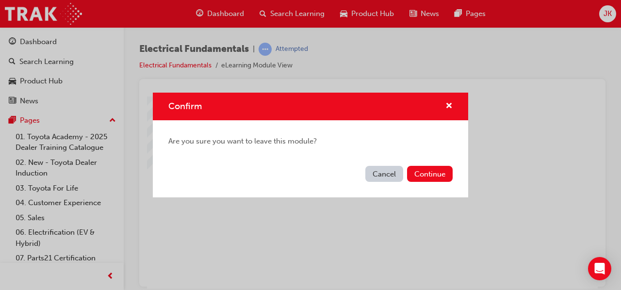
click at [392, 175] on button "Cancel" at bounding box center [384, 174] width 38 height 16
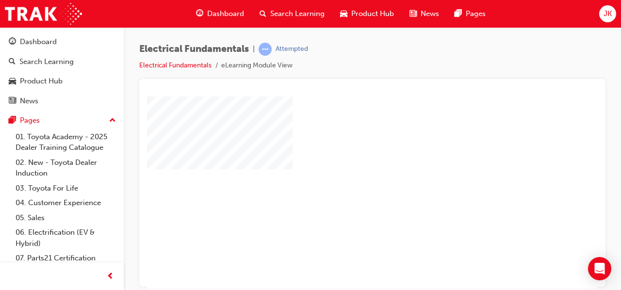
click at [237, 16] on span "Dashboard" at bounding box center [225, 13] width 37 height 11
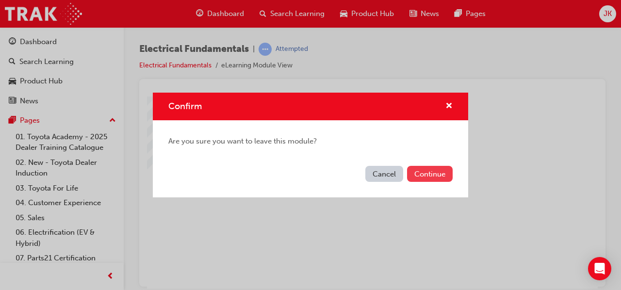
click at [438, 176] on button "Continue" at bounding box center [430, 174] width 46 height 16
